Goal: Navigation & Orientation: Understand site structure

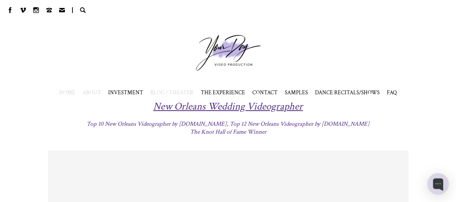
click at [178, 93] on span "BLOG / THEATER" at bounding box center [171, 92] width 43 height 7
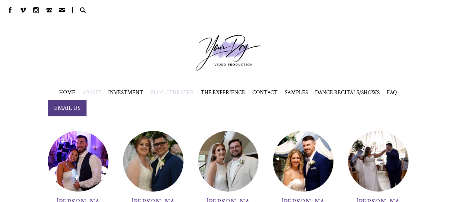
click at [91, 92] on span "ABOUT" at bounding box center [92, 92] width 18 height 7
